Goal: Download file/media

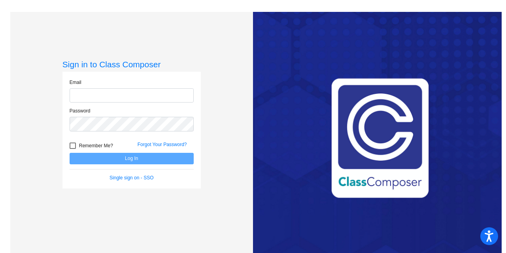
click at [108, 93] on input "email" at bounding box center [132, 95] width 124 height 15
type input "[EMAIL_ADDRESS][DOMAIN_NAME]"
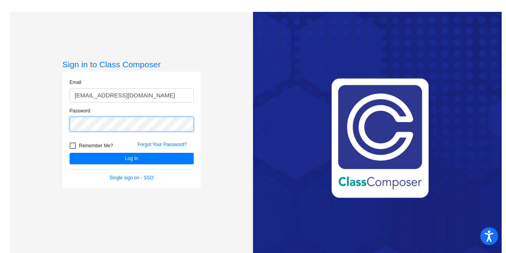
click at [70, 153] on button "Log In" at bounding box center [132, 158] width 124 height 11
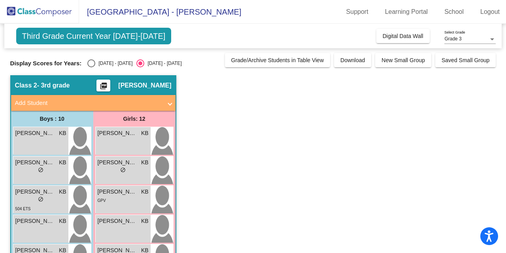
click at [91, 63] on div "Select an option" at bounding box center [91, 63] width 8 height 8
click at [91, 67] on input "[DATE] - [DATE]" at bounding box center [91, 67] width 0 height 0
radio input "true"
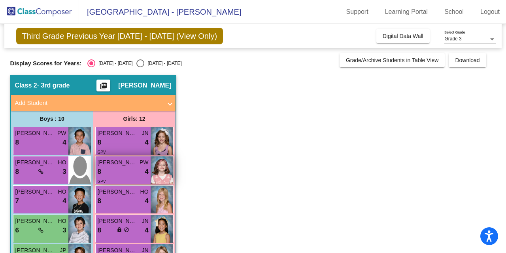
scroll to position [79, 0]
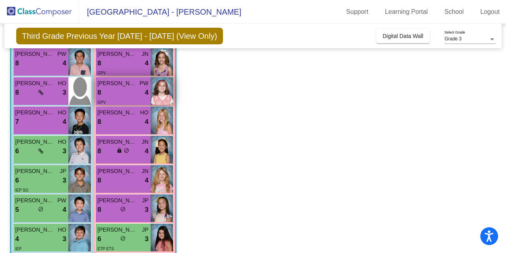
click at [120, 96] on div "8 lock do_not_disturb_alt 4" at bounding box center [123, 92] width 51 height 10
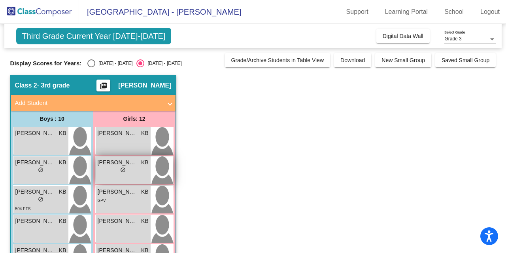
click at [110, 156] on div "[PERSON_NAME] KB lock do_not_disturb_alt" at bounding box center [123, 170] width 55 height 28
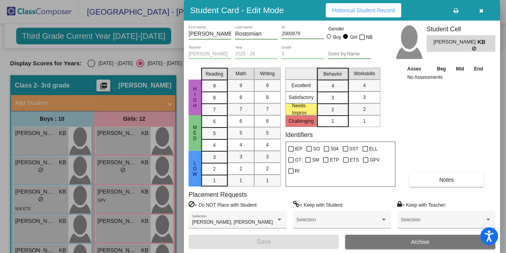
click at [480, 9] on icon "button" at bounding box center [481, 11] width 4 height 6
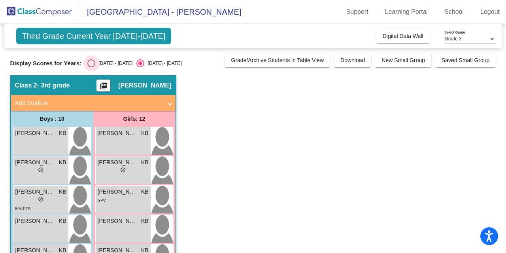
click at [89, 61] on div "Select an option" at bounding box center [91, 63] width 8 height 8
click at [91, 67] on input "[DATE] - [DATE]" at bounding box center [91, 67] width 0 height 0
radio input "true"
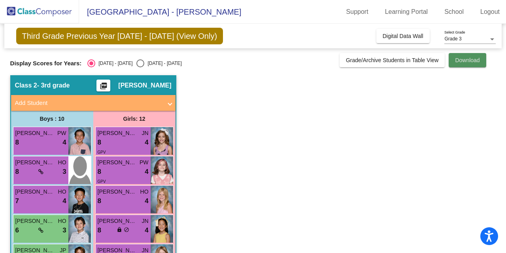
click at [463, 59] on span "Download" at bounding box center [467, 60] width 25 height 6
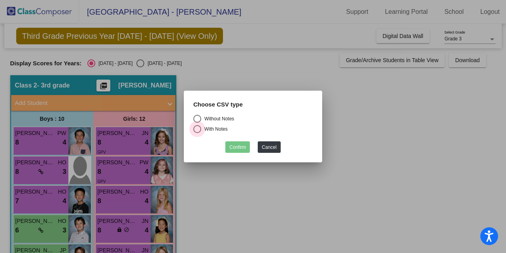
click at [200, 129] on div "Select an option" at bounding box center [197, 129] width 8 height 8
click at [197, 133] on input "With Notes" at bounding box center [197, 133] width 0 height 0
radio input "true"
click at [238, 147] on button "Confirm" at bounding box center [237, 146] width 25 height 11
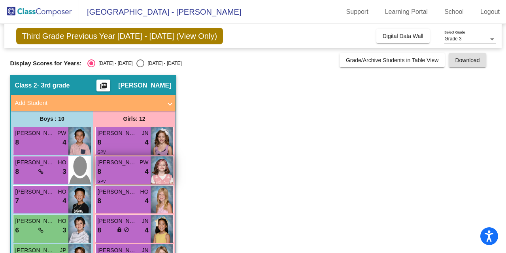
scroll to position [40, 0]
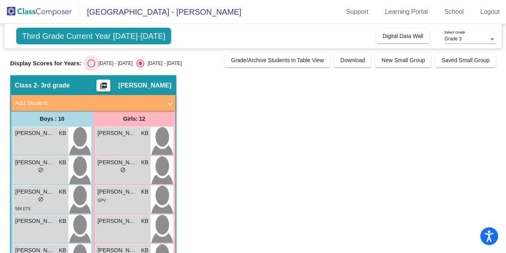
click at [91, 63] on div "Select an option" at bounding box center [91, 63] width 8 height 8
click at [91, 67] on input "[DATE] - [DATE]" at bounding box center [91, 67] width 0 height 0
radio input "true"
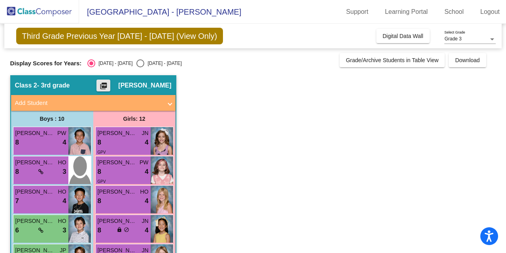
click at [108, 83] on mat-icon "picture_as_pdf" at bounding box center [103, 87] width 9 height 11
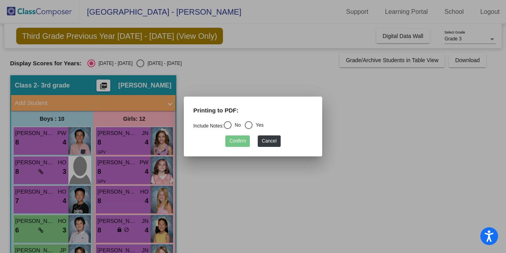
click at [232, 125] on div "Select an option" at bounding box center [228, 125] width 8 height 8
click at [228, 129] on input "No" at bounding box center [227, 129] width 0 height 0
radio input "true"
click at [238, 141] on button "Confirm" at bounding box center [237, 140] width 25 height 11
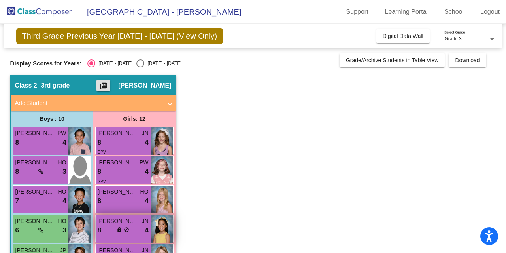
scroll to position [158, 0]
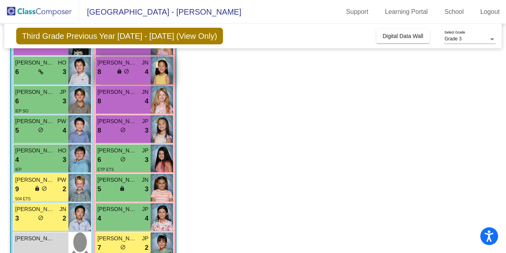
click at [114, 67] on div "8 lock do_not_disturb_alt 4" at bounding box center [123, 72] width 51 height 10
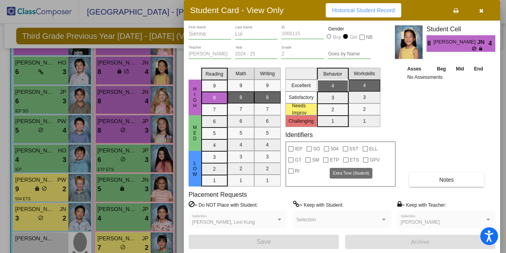
click at [347, 159] on div at bounding box center [346, 160] width 6 height 6
click at [355, 158] on span "ETS" at bounding box center [354, 159] width 9 height 9
click at [347, 158] on div at bounding box center [346, 160] width 6 height 6
click at [317, 147] on span "SO" at bounding box center [316, 148] width 7 height 9
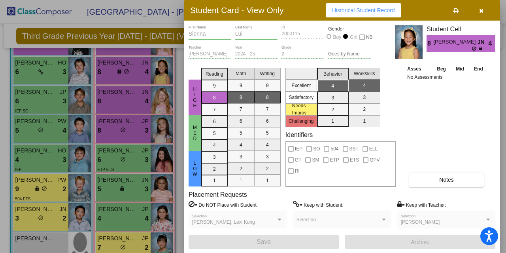
click at [317, 148] on span "SO" at bounding box center [316, 148] width 7 height 9
click at [319, 150] on span "SO" at bounding box center [316, 148] width 7 height 9
click at [311, 149] on label "SO" at bounding box center [313, 148] width 13 height 9
click at [308, 149] on div at bounding box center [310, 149] width 6 height 6
click at [309, 146] on div at bounding box center [310, 149] width 6 height 6
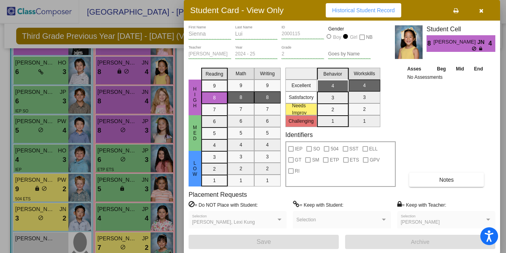
click at [314, 148] on span "SO" at bounding box center [316, 148] width 7 height 9
click at [318, 151] on span "SO" at bounding box center [316, 148] width 7 height 9
drag, startPoint x: 316, startPoint y: 145, endPoint x: 316, endPoint y: 153, distance: 8.3
click at [316, 153] on div "IEP SO 504 SST ELL GT SM ETP ETS GPV RI" at bounding box center [340, 158] width 109 height 33
drag, startPoint x: 316, startPoint y: 161, endPoint x: 316, endPoint y: 149, distance: 11.9
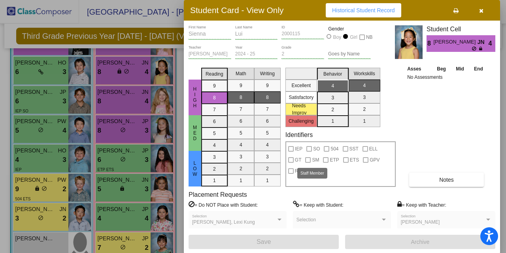
click at [316, 160] on span "SM" at bounding box center [315, 159] width 7 height 9
click at [315, 145] on span "SO" at bounding box center [316, 148] width 7 height 9
